Goal: Information Seeking & Learning: Learn about a topic

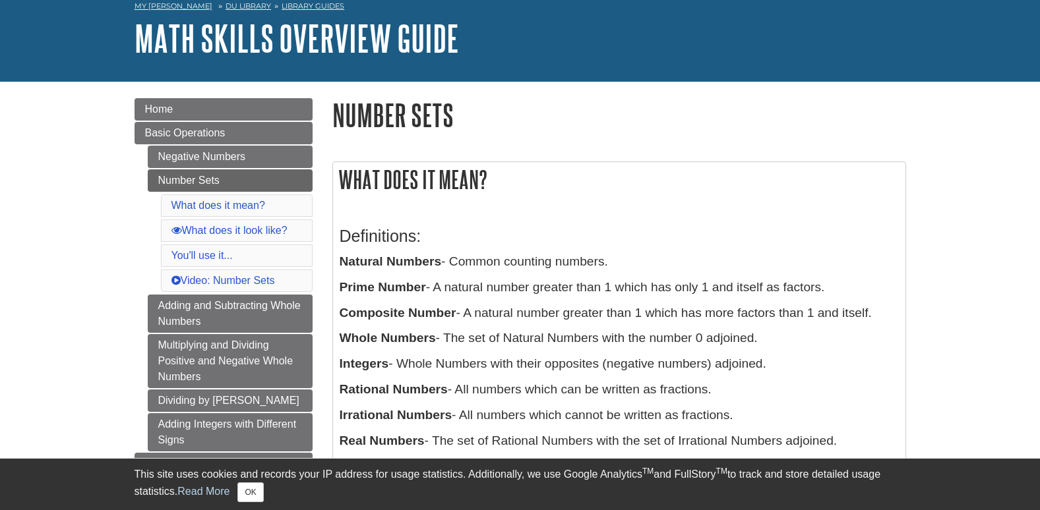
scroll to position [132, 0]
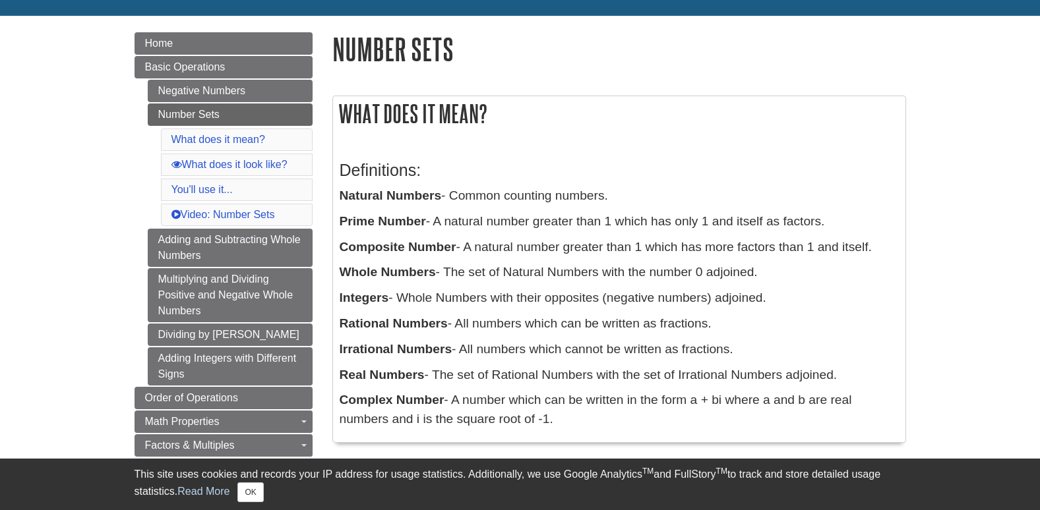
drag, startPoint x: 444, startPoint y: 221, endPoint x: 832, endPoint y: 223, distance: 387.6
click at [832, 223] on p "Prime Number - A natural number greater than 1 which has only 1 and itself as f…" at bounding box center [618, 221] width 559 height 19
drag, startPoint x: 832, startPoint y: 223, endPoint x: 764, endPoint y: 240, distance: 70.0
click at [764, 240] on p "Composite Number - A natural number greater than 1 which has more factors than …" at bounding box center [618, 247] width 559 height 19
drag, startPoint x: 340, startPoint y: 246, endPoint x: 778, endPoint y: 291, distance: 440.0
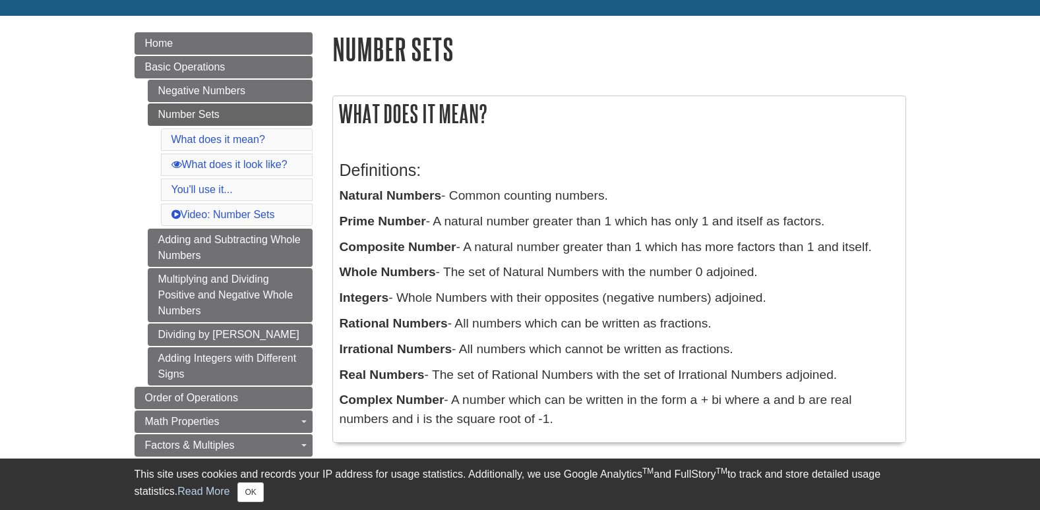
click at [778, 291] on div "Definitions: Natural Numbers - Common counting numbers. Prime Number - A natura…" at bounding box center [618, 292] width 559 height 288
click at [546, 260] on div "Definitions: Natural Numbers - Common counting numbers. Prime Number - A natura…" at bounding box center [618, 292] width 559 height 288
drag, startPoint x: 469, startPoint y: 244, endPoint x: 889, endPoint y: 235, distance: 420.6
click at [889, 235] on div "Definitions: Natural Numbers - Common counting numbers. Prime Number - A natura…" at bounding box center [618, 292] width 559 height 288
drag, startPoint x: 458, startPoint y: 266, endPoint x: 795, endPoint y: 271, distance: 336.9
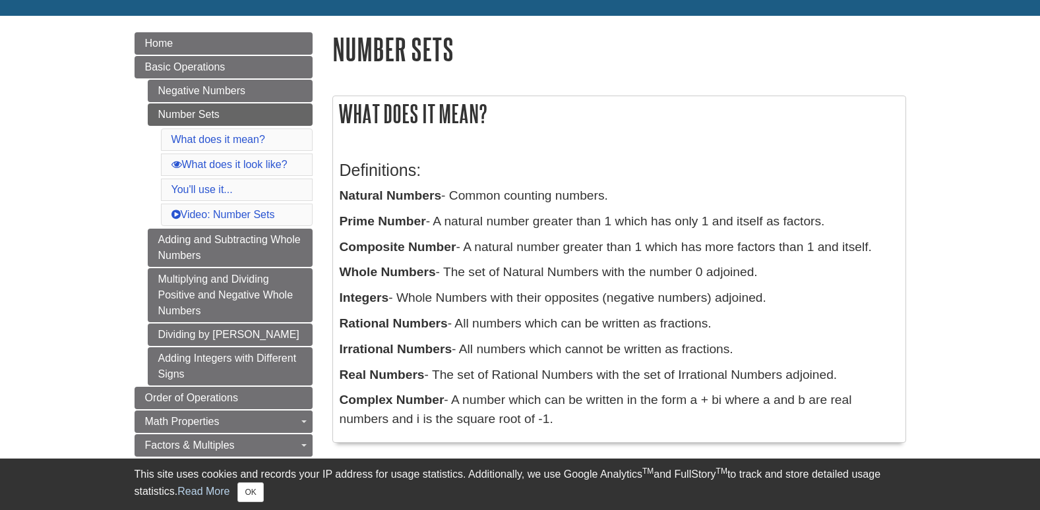
click at [795, 271] on p "Whole Numbers - The set of Natural Numbers with the number 0 adjoined." at bounding box center [618, 272] width 559 height 19
click at [425, 303] on p "Integers - Whole Numbers with their opposites (negative numbers) adjoined." at bounding box center [618, 298] width 559 height 19
drag, startPoint x: 407, startPoint y: 296, endPoint x: 792, endPoint y: 296, distance: 385.0
click at [792, 296] on p "Integers - Whole Numbers with their opposites (negative numbers) adjoined." at bounding box center [618, 298] width 559 height 19
drag, startPoint x: 438, startPoint y: 375, endPoint x: 844, endPoint y: 371, distance: 406.1
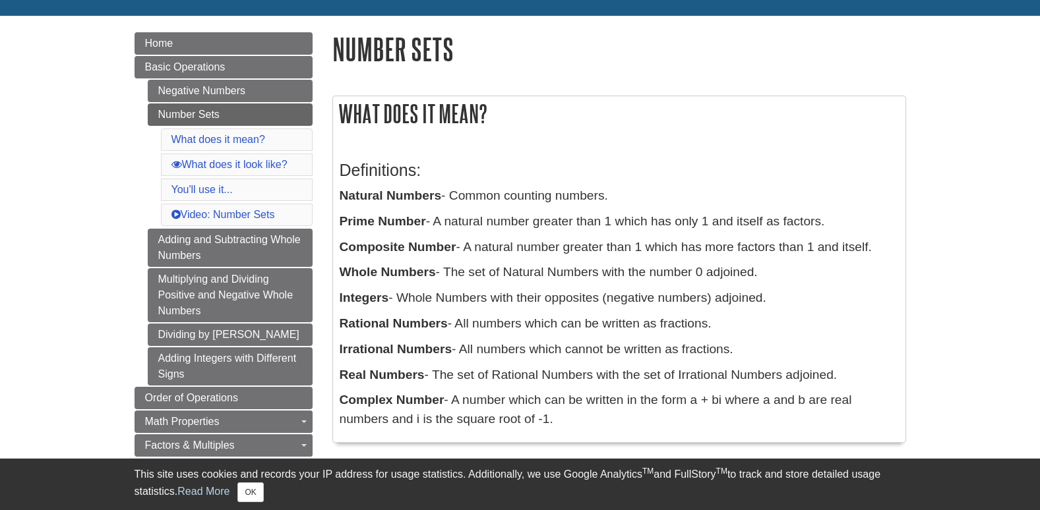
click at [844, 371] on p "Real Numbers - The set of Rational Numbers with the set of Irrational Numbers a…" at bounding box center [618, 375] width 559 height 19
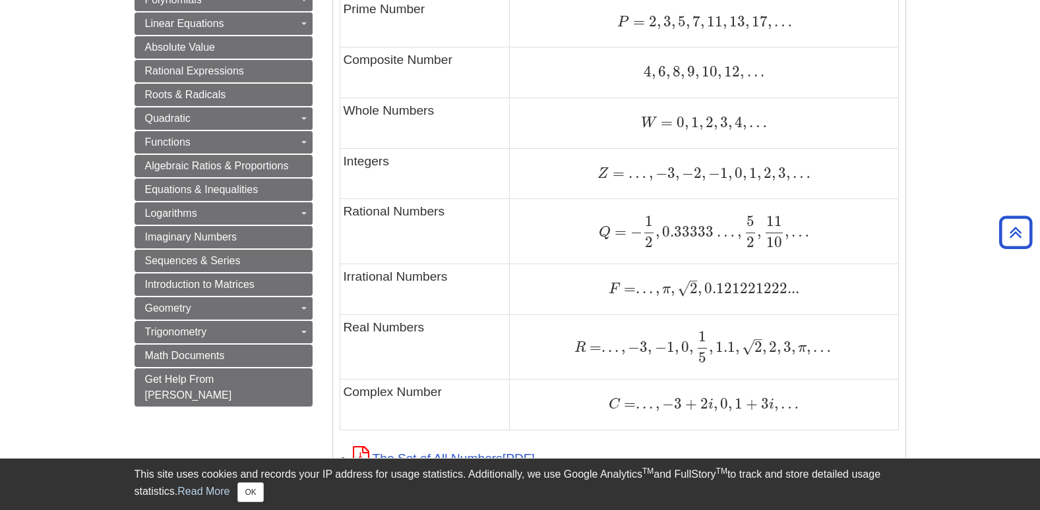
scroll to position [923, 0]
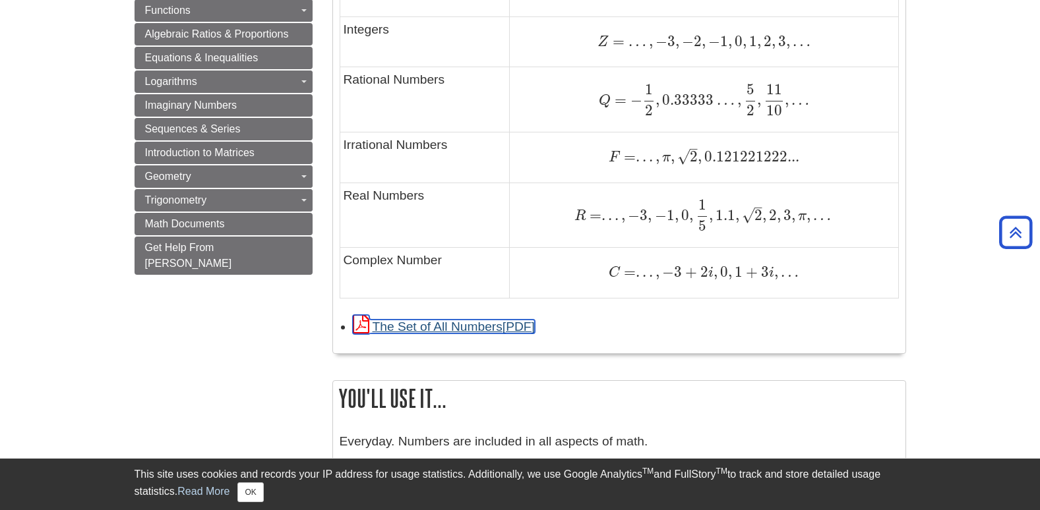
click at [446, 326] on link "The Set of All Numbers" at bounding box center [444, 327] width 182 height 14
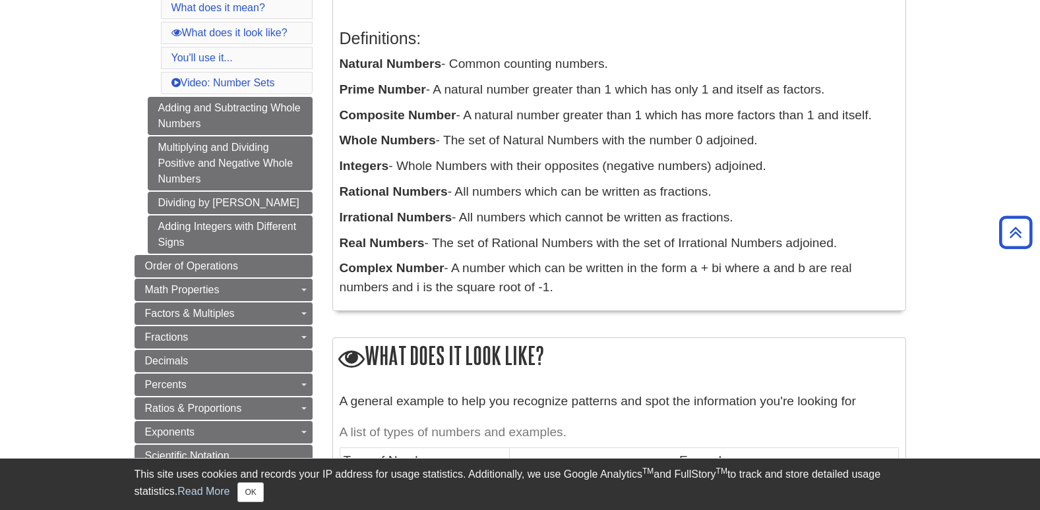
scroll to position [132, 0]
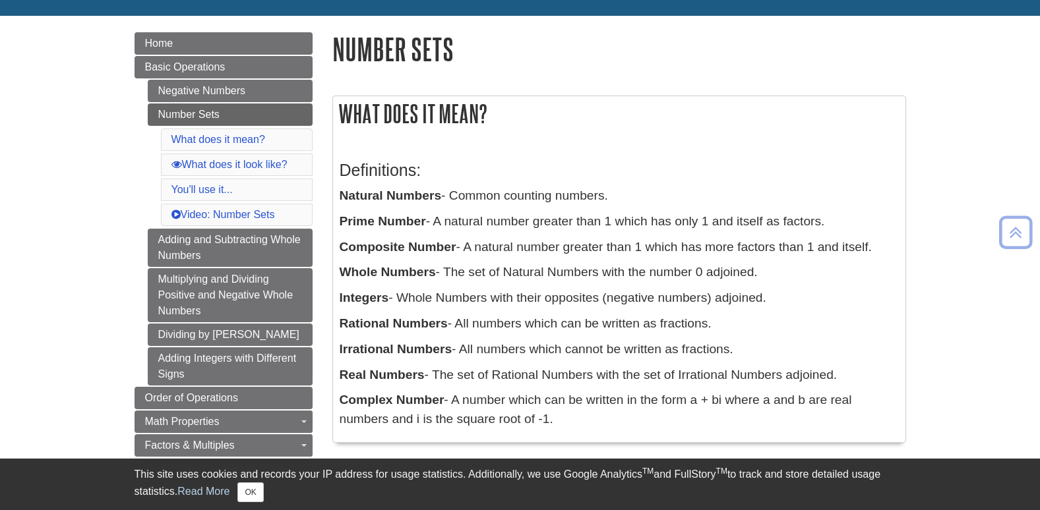
click at [520, 157] on div "Definitions: Natural Numbers - Common counting numbers. Prime Number - A natura…" at bounding box center [618, 292] width 559 height 288
drag, startPoint x: 342, startPoint y: 106, endPoint x: 541, endPoint y: 417, distance: 369.4
click at [541, 417] on div "What does it mean? Definitions: Natural Numbers - Common counting numbers. Prim…" at bounding box center [618, 269] width 573 height 347
copy div "What does it mean? Definitions: Natural Numbers - Common counting numbers. Prim…"
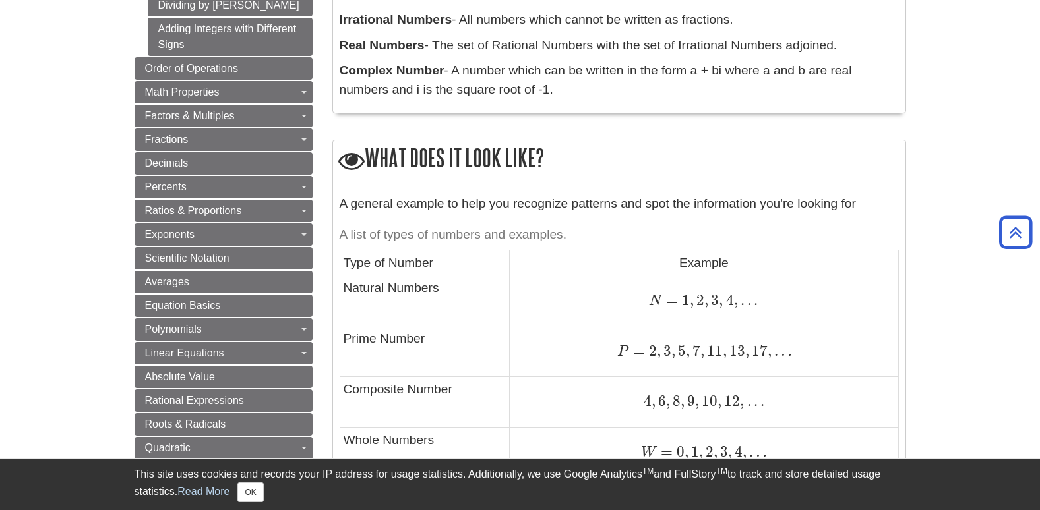
scroll to position [527, 0]
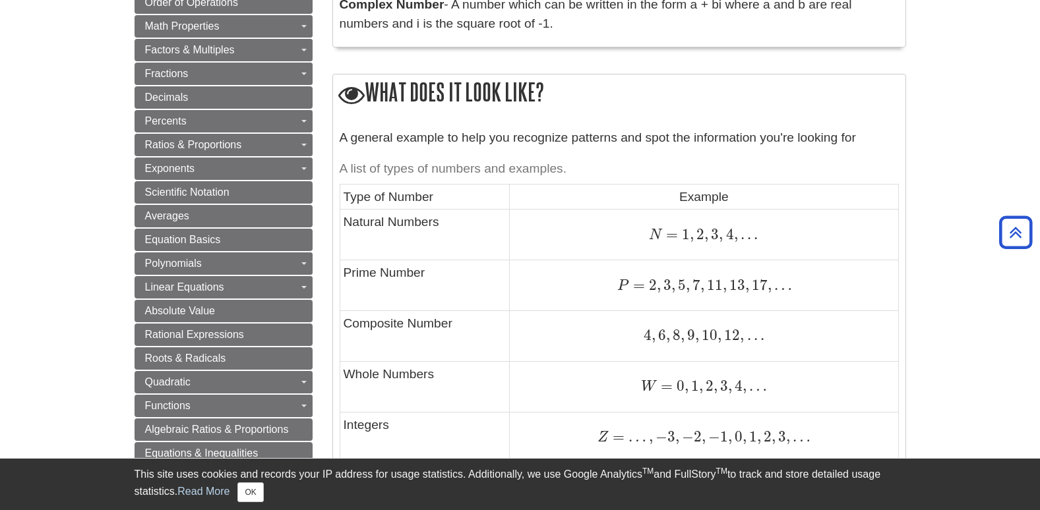
click at [475, 258] on td "Natural Numbers" at bounding box center [424, 235] width 170 height 51
click at [351, 192] on td "Type of Number" at bounding box center [424, 197] width 170 height 25
drag, startPoint x: 653, startPoint y: 233, endPoint x: 805, endPoint y: 228, distance: 152.4
click at [805, 228] on div "N = 1 , 2 , 3 , 4 , . . . N = 1 , 2 , 3 , 4 , . . ." at bounding box center [703, 235] width 381 height 18
copy span "N = 1 , 2 , 3 , 4 , . . ."
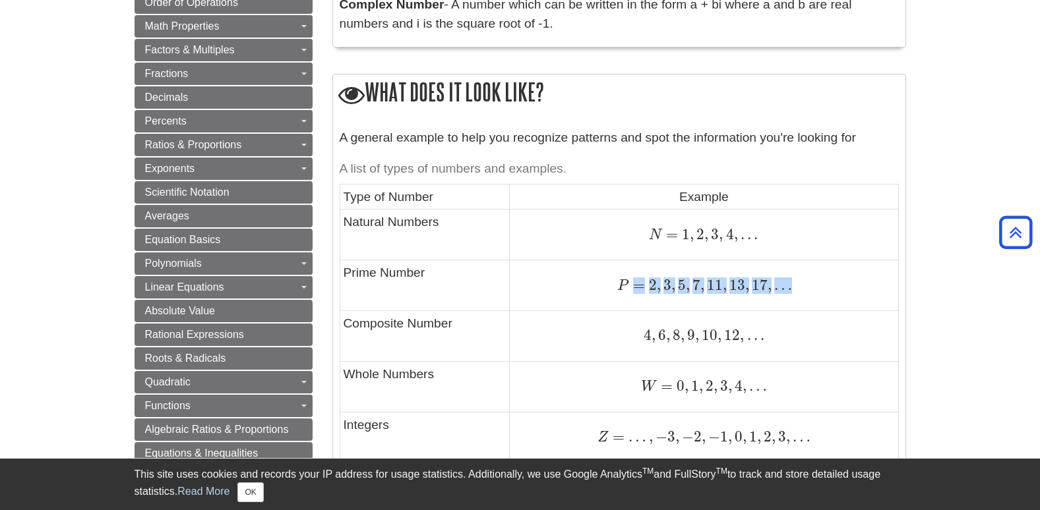
drag, startPoint x: 622, startPoint y: 283, endPoint x: 800, endPoint y: 285, distance: 178.0
click at [800, 285] on div "P = 2 , 3 , 5 , 7 , 11 , 13 , 17 , … P = 2 , 3 , 5 , 7 , 11 , 13 , 17 , …" at bounding box center [703, 285] width 381 height 18
click at [639, 295] on td "P = 2 , 3 , 5 , 7 , 11 , 13 , 17 , … P = 2 , 3 , 5 , 7 , 11 , 13 , 17 , …" at bounding box center [704, 285] width 388 height 51
drag, startPoint x: 618, startPoint y: 283, endPoint x: 792, endPoint y: 284, distance: 174.0
click at [792, 284] on div "P = 2 , 3 , 5 , 7 , 11 , 13 , 17 , … P = 2 , 3 , 5 , 7 , 11 , 13 , 17 , …" at bounding box center [703, 285] width 381 height 18
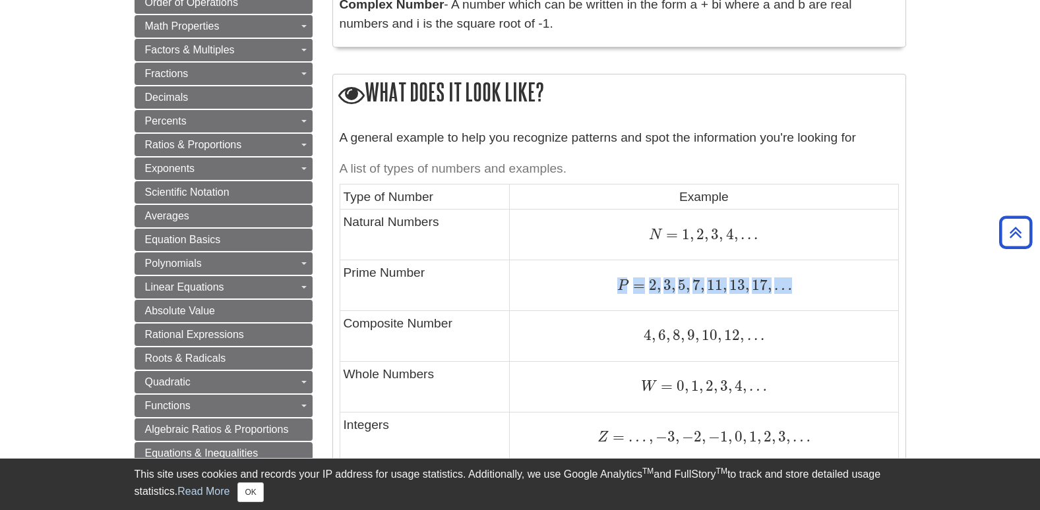
copy span "P = 2 , 3 , 5 , 7 , 11 , 13 , 17 , …"
drag, startPoint x: 669, startPoint y: 343, endPoint x: 647, endPoint y: 340, distance: 22.7
click at [668, 343] on span "," at bounding box center [668, 335] width 4 height 18
drag, startPoint x: 644, startPoint y: 335, endPoint x: 768, endPoint y: 331, distance: 124.0
click at [768, 331] on div "4 , 6 , 8 , 9 , 10 , 12 , . . . 4 , 6 , 8 , 9 , 10 , 12 , . . ." at bounding box center [703, 336] width 381 height 18
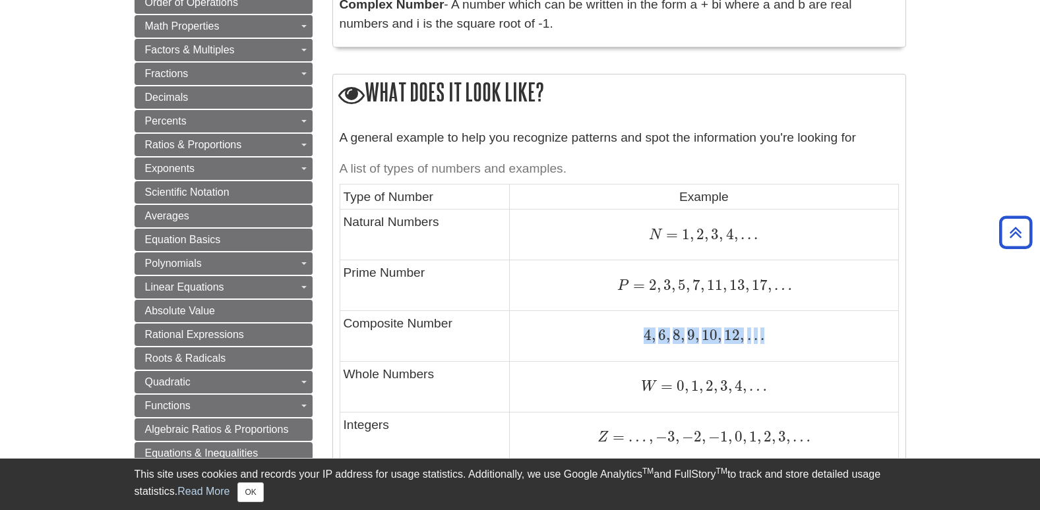
copy span "4 , 6 , 8 , 9 , 10 , 12 , . . ."
click at [642, 391] on span "W" at bounding box center [649, 387] width 16 height 15
drag, startPoint x: 642, startPoint y: 390, endPoint x: 763, endPoint y: 390, distance: 120.6
click at [763, 390] on span "W = 0 , 1 , 2 , 3 , 4 , …" at bounding box center [704, 385] width 126 height 17
copy span "W = 0 , 1 , 2 , 3 , 4 , …"
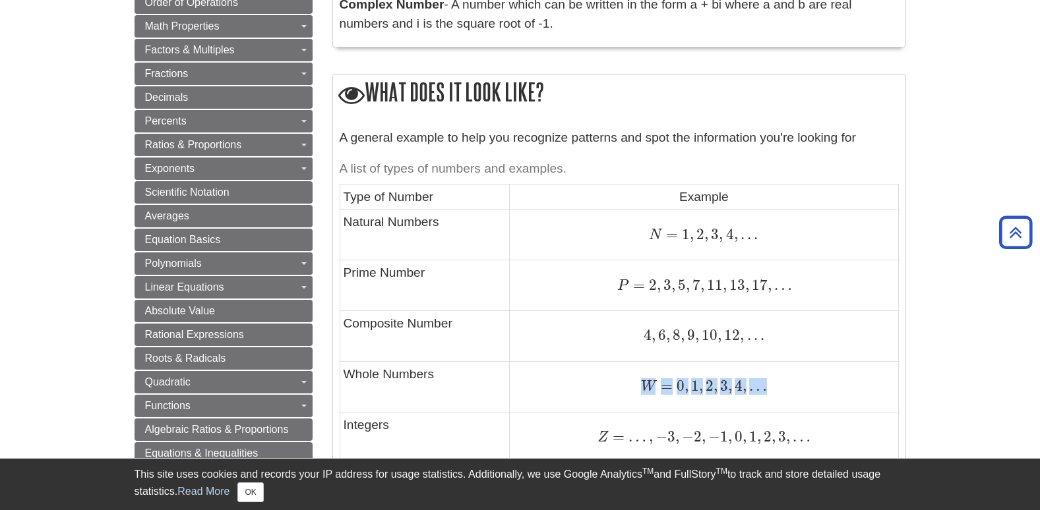
scroll to position [593, 0]
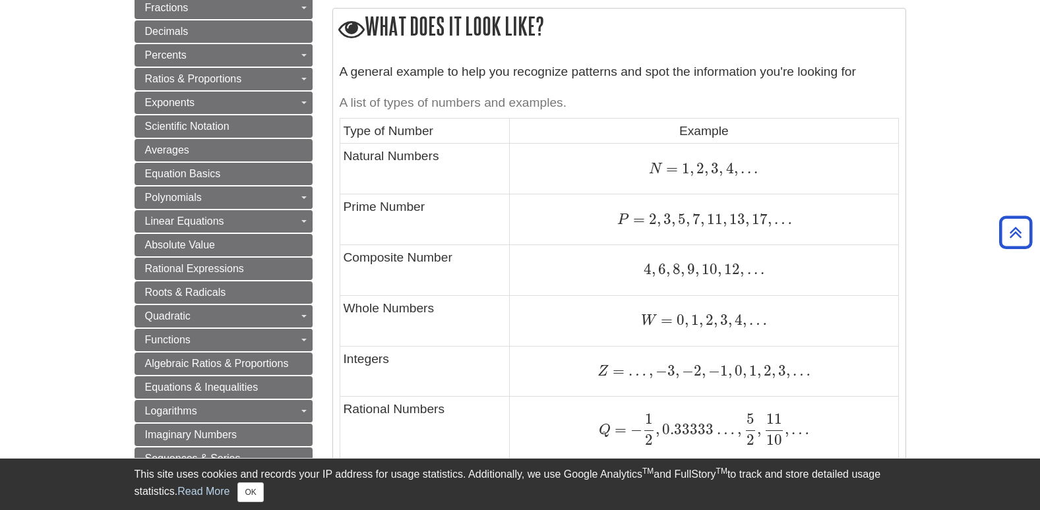
click at [610, 378] on span "=" at bounding box center [616, 371] width 16 height 18
drag, startPoint x: 599, startPoint y: 371, endPoint x: 811, endPoint y: 371, distance: 212.3
click at [811, 371] on div "Z = … , − 3 , − 2 , − 1 , 0 , 1 , 2 , 3 , … Z = … , − 3 , − 2 , − 1 , 0 , 1 , 2…" at bounding box center [703, 372] width 381 height 18
copy span "Z = … , − 3 , − 2 , − 1 , 0 , 1 , 2 , 3 , …"
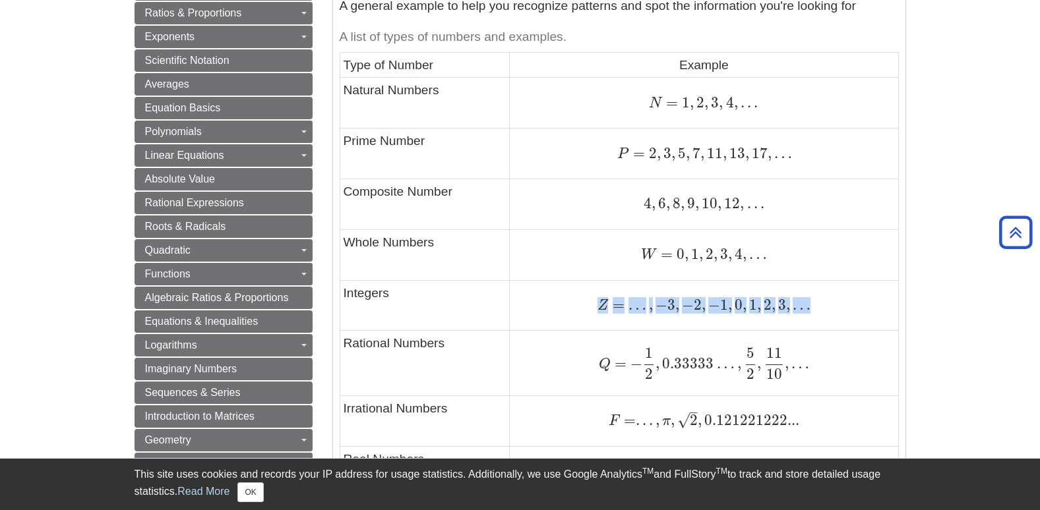
scroll to position [725, 0]
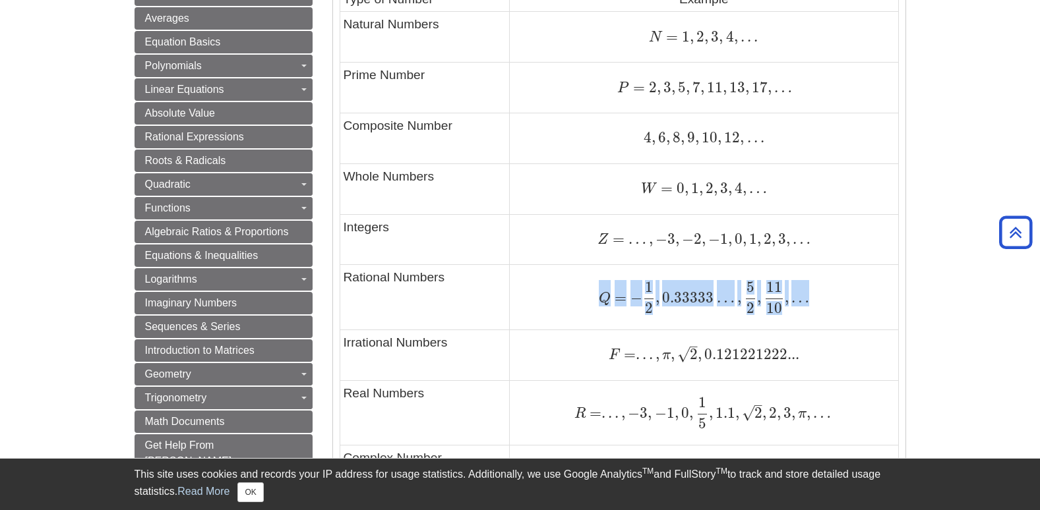
drag, startPoint x: 603, startPoint y: 298, endPoint x: 813, endPoint y: 305, distance: 210.4
click at [813, 305] on div "Q = − 1 2 , 0.33333 … , 5 2 , 11 10 , … Q = − 1 2 , 0.33333 … , 5 2 , 11 10 , …" at bounding box center [703, 297] width 381 height 32
copy span "Q = − 1 2 , 0.33333 … , 5 2 , 11 10 , …"
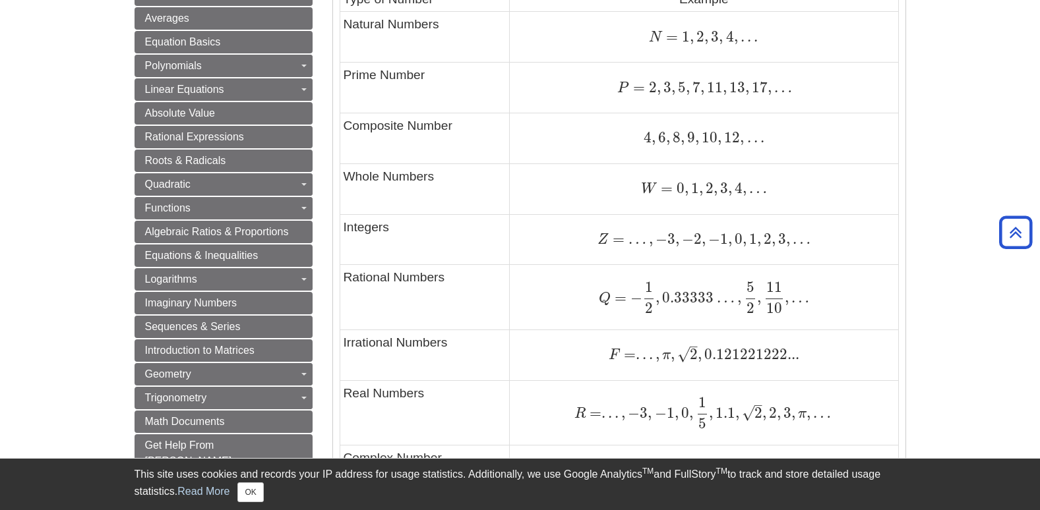
click at [881, 327] on td "Q = − 1 2 , 0.33333 … , 5 2 , 11 10 , … Q = − 1 2 , 0.33333 … , 5 2 , 11 10 , …" at bounding box center [704, 297] width 388 height 65
click at [624, 353] on span "=" at bounding box center [628, 354] width 16 height 18
click at [610, 351] on span "F" at bounding box center [613, 355] width 11 height 15
click at [868, 355] on div "F = . . . , π , 2 – √ , 0.121221222... F = . . . , π , 2 , 0.121221222..." at bounding box center [703, 355] width 381 height 18
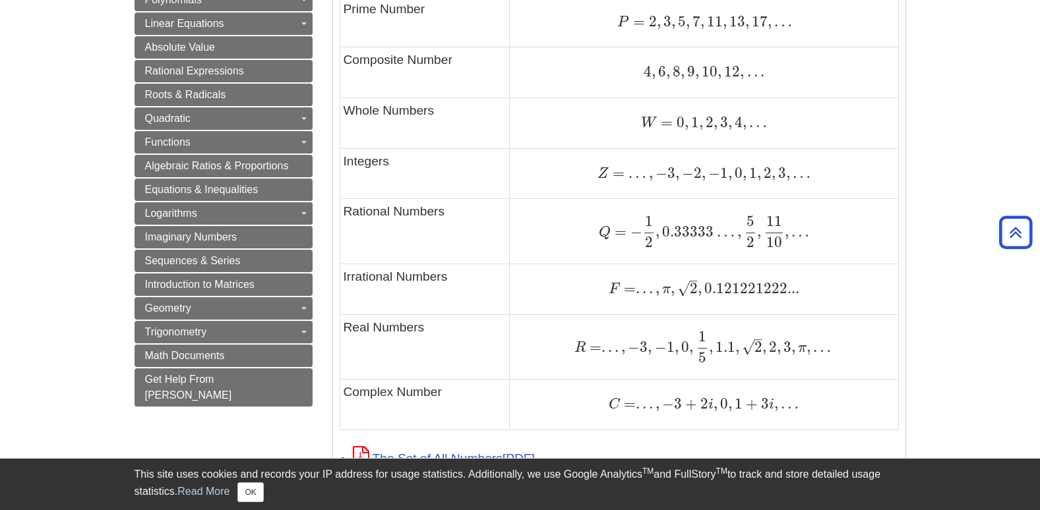
scroll to position [857, 0]
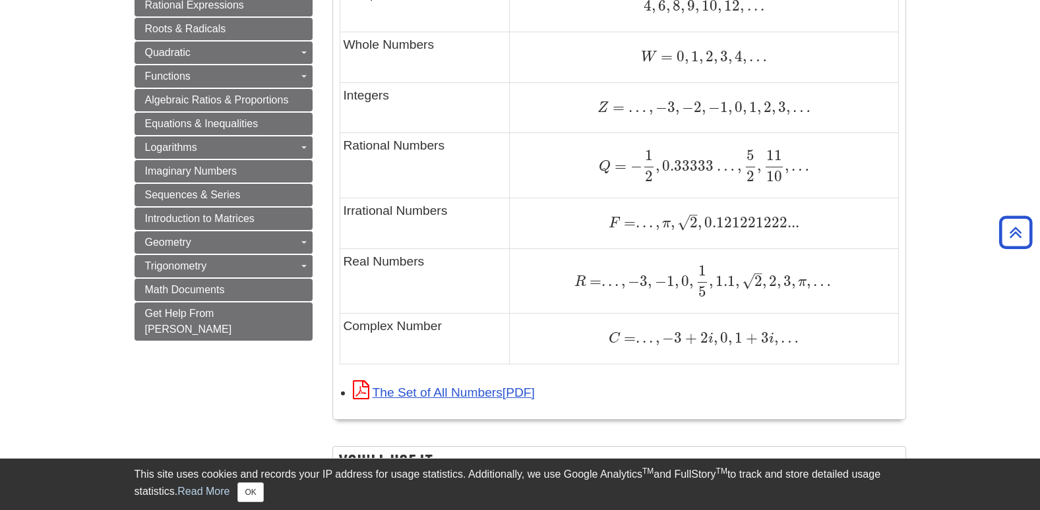
click at [676, 341] on span "3" at bounding box center [678, 338] width 8 height 18
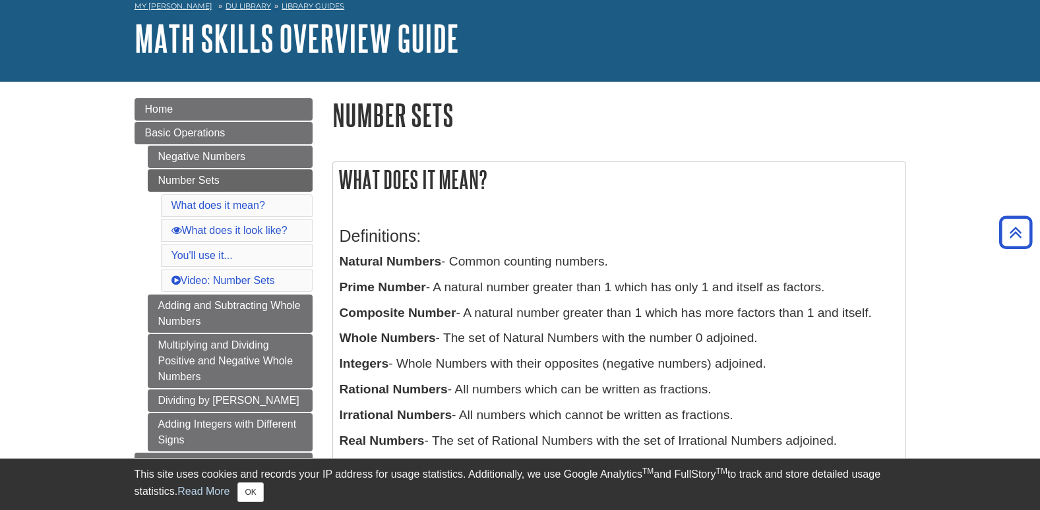
scroll to position [0, 0]
